Goal: Task Accomplishment & Management: Manage account settings

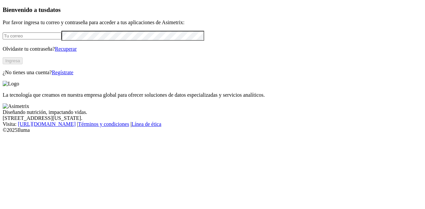
type input "[EMAIL_ADDRESS][DOMAIN_NAME]"
click at [23, 64] on button "Ingresa" at bounding box center [13, 60] width 20 height 7
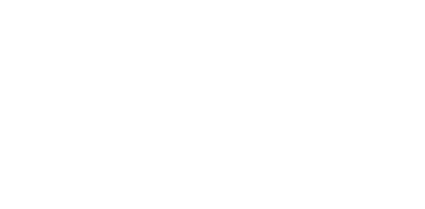
drag, startPoint x: 115, startPoint y: 70, endPoint x: 61, endPoint y: 81, distance: 54.8
